Goal: Task Accomplishment & Management: Manage account settings

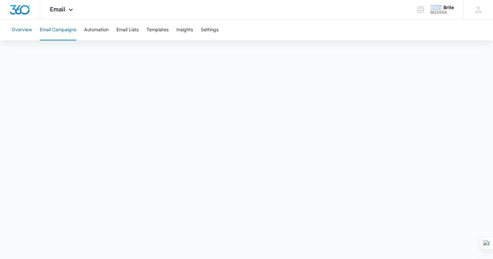
click at [17, 30] on button "Overview" at bounding box center [22, 30] width 20 height 21
click at [71, 11] on icon at bounding box center [71, 11] width 4 height 2
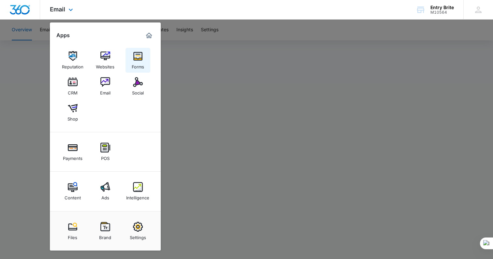
click at [141, 54] on img at bounding box center [138, 56] width 10 height 10
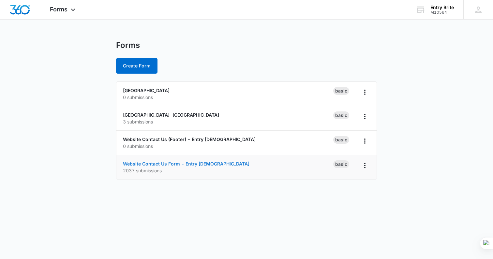
click at [184, 164] on link "Website Contact Us Form - Entry [DEMOGRAPHIC_DATA]" at bounding box center [186, 164] width 127 height 6
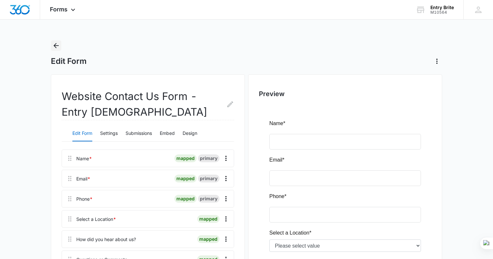
click at [58, 44] on icon "Back" at bounding box center [56, 46] width 8 height 8
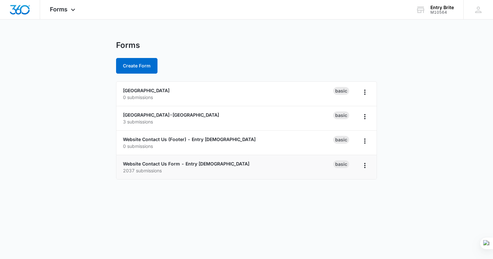
click at [141, 171] on p "2037 submissions" at bounding box center [228, 170] width 210 height 7
click at [128, 171] on p "2037 submissions" at bounding box center [228, 170] width 210 height 7
click at [367, 165] on icon "Overflow Menu" at bounding box center [365, 166] width 8 height 8
click at [249, 165] on div "Website Contact Us Form - Entry [DEMOGRAPHIC_DATA] 2037 submissions" at bounding box center [228, 167] width 210 height 14
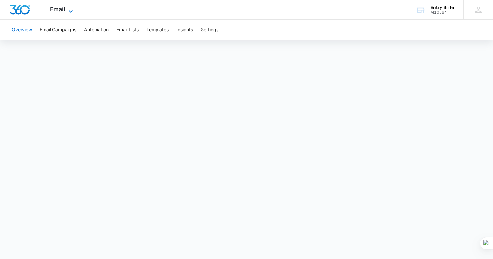
click at [71, 11] on icon at bounding box center [71, 11] width 4 height 2
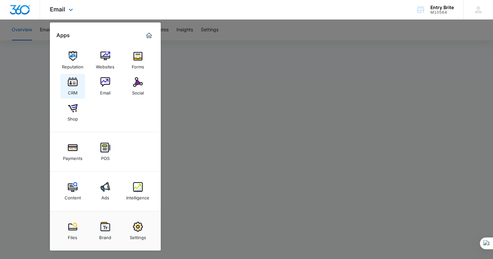
click at [74, 84] on img at bounding box center [73, 82] width 10 height 10
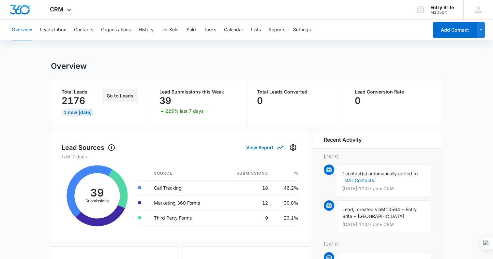
click at [123, 94] on button "Go to Leads" at bounding box center [120, 96] width 37 height 12
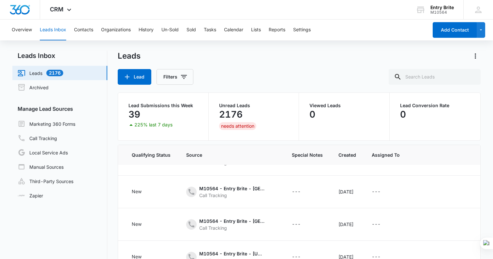
scroll to position [153, 119]
click at [296, 216] on td "---" at bounding box center [306, 224] width 47 height 33
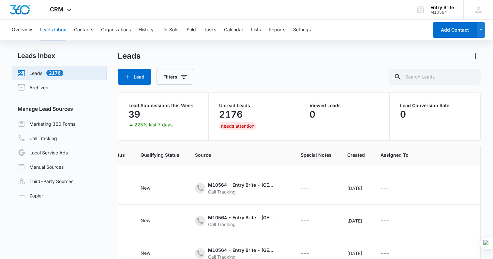
scroll to position [52, 0]
